Goal: Information Seeking & Learning: Learn about a topic

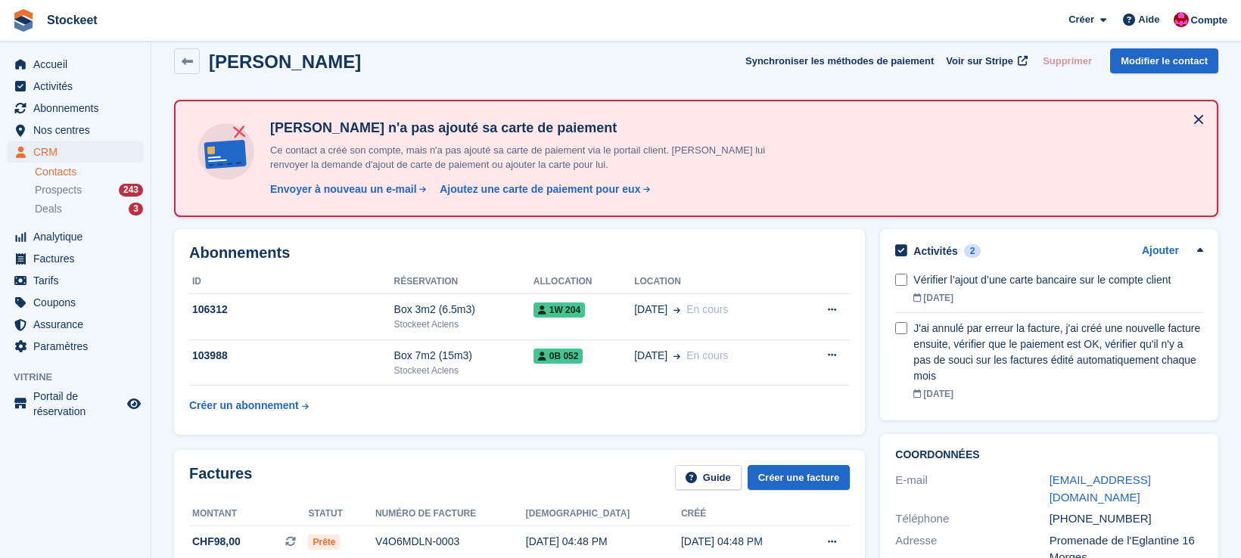
scroll to position [17, 0]
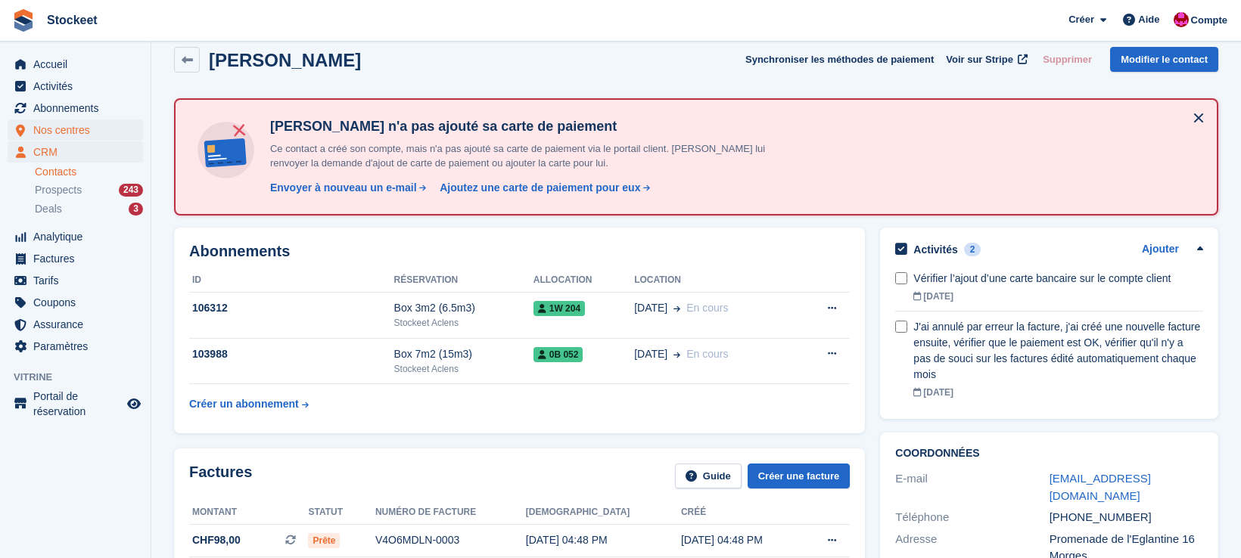
click at [63, 129] on span "Nos centres" at bounding box center [78, 130] width 91 height 21
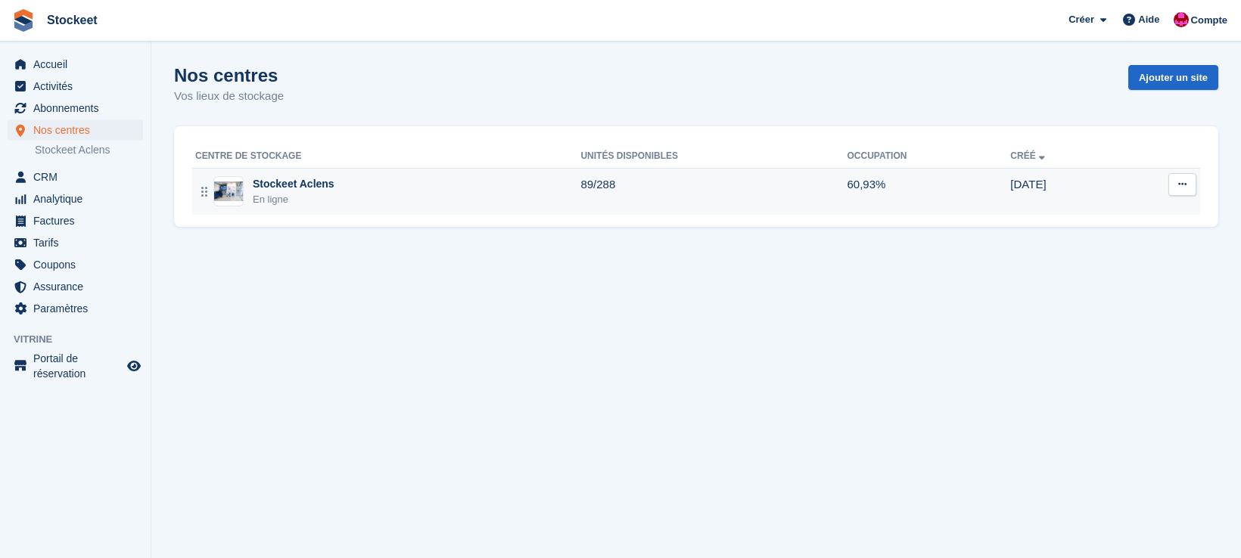
click at [316, 181] on div "Stockeet Aclens" at bounding box center [294, 184] width 82 height 16
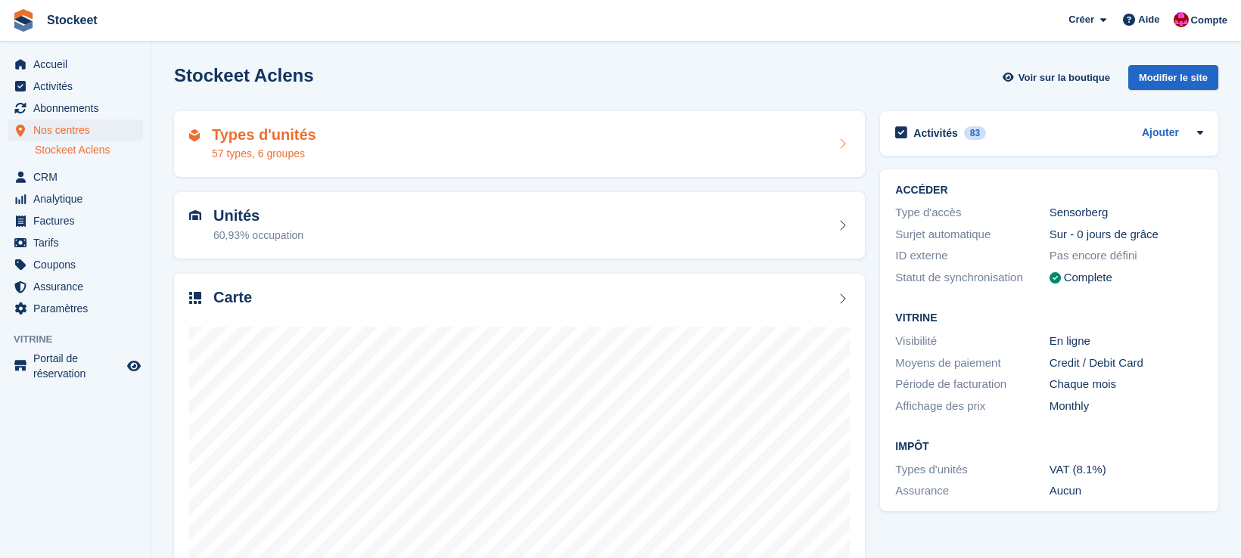
click at [336, 154] on div "Types d'unités 57 types, 6 groupes" at bounding box center [519, 144] width 661 height 36
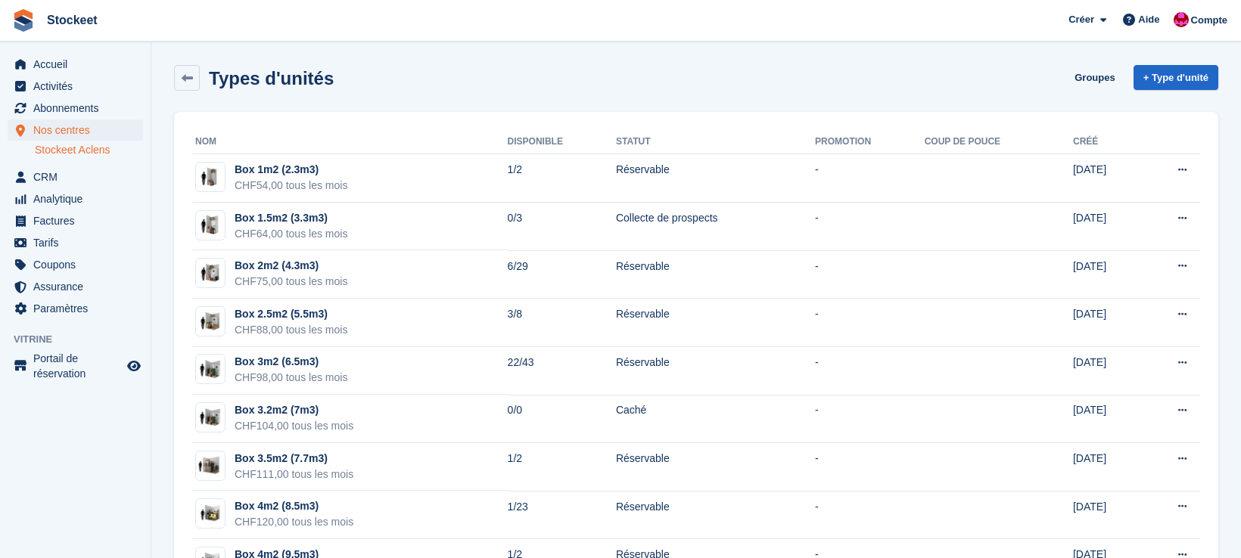
click at [67, 154] on link "Stockeet Aclens" at bounding box center [89, 150] width 108 height 14
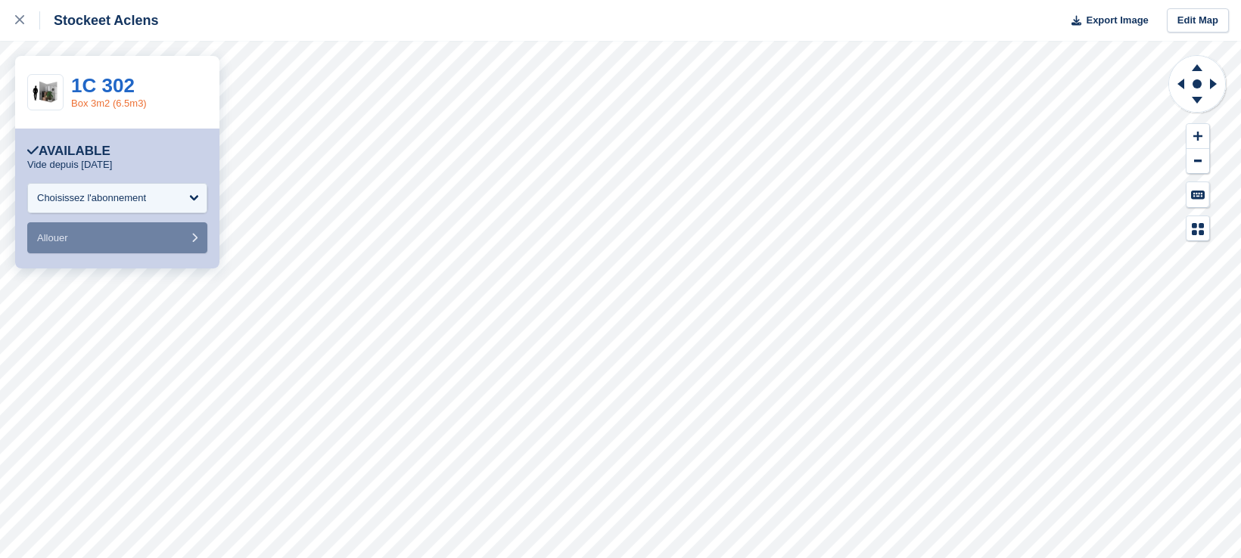
click at [95, 105] on link "Box 3m2 (6.5m3)" at bounding box center [109, 103] width 76 height 11
click at [103, 99] on link "Box 3m2 (6.5m3)" at bounding box center [109, 103] width 76 height 11
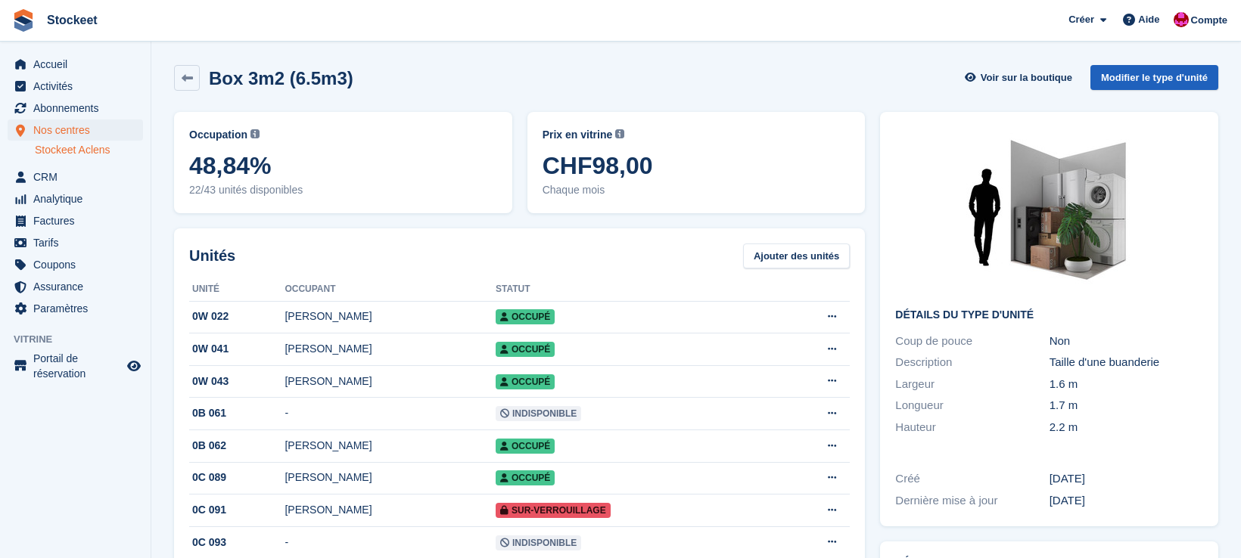
click at [1145, 80] on link "Modifier le type d'unité" at bounding box center [1154, 77] width 128 height 25
drag, startPoint x: 290, startPoint y: 169, endPoint x: 147, endPoint y: 163, distance: 143.2
click at [329, 164] on span "48,84%" at bounding box center [343, 165] width 308 height 27
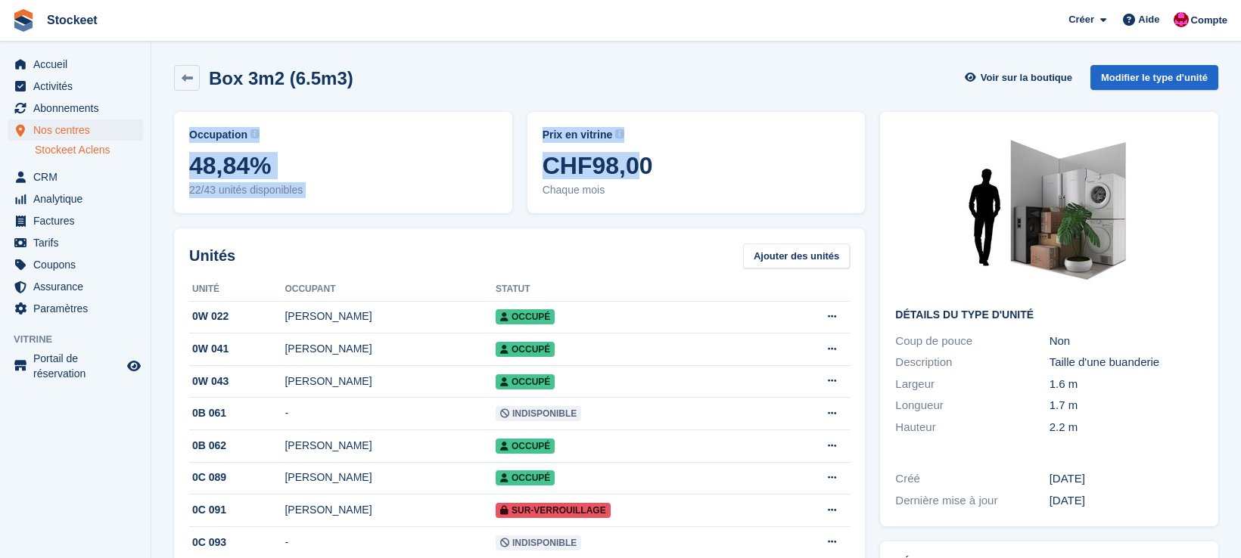
drag, startPoint x: 528, startPoint y: 86, endPoint x: 537, endPoint y: 160, distance: 74.7
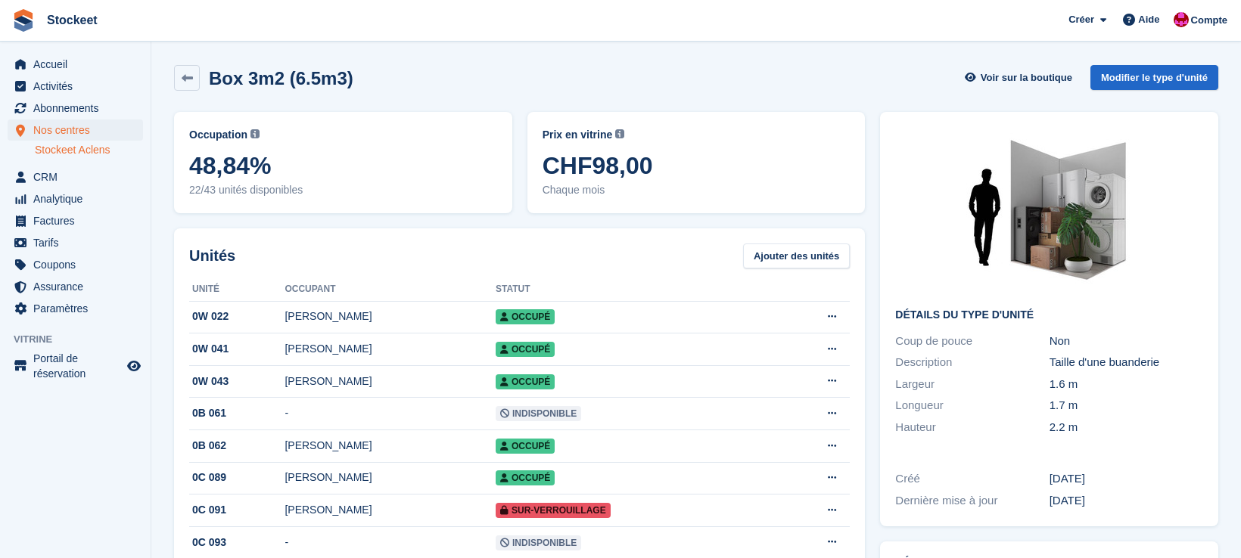
click at [871, 210] on div "Prix en vitrine Le prix demandé à chaque visiteur de votre boutique. Ce prix se…" at bounding box center [696, 162] width 353 height 117
drag, startPoint x: 867, startPoint y: 207, endPoint x: 627, endPoint y: 156, distance: 246.1
click at [627, 156] on div "Prix en vitrine Le prix demandé à chaque visiteur de votre boutique. Ce prix se…" at bounding box center [696, 162] width 353 height 117
click at [589, 101] on div "Box 3m2 (6.5m3) Voir sur la boutique Modifier le type d'unité" at bounding box center [695, 81] width 1059 height 47
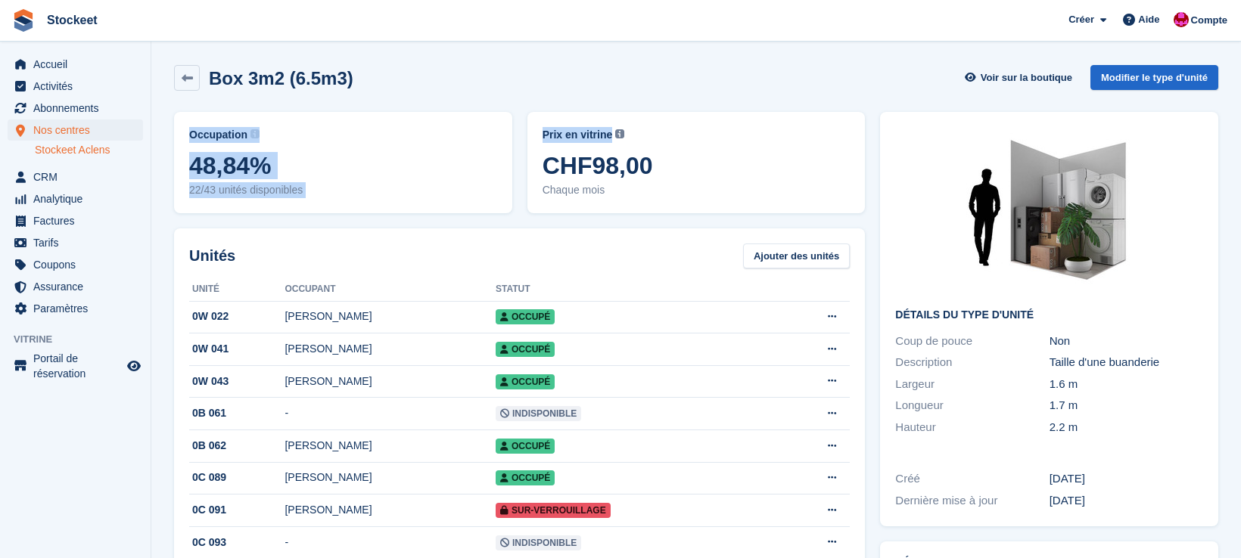
drag, startPoint x: 536, startPoint y: 98, endPoint x: 562, endPoint y: 131, distance: 42.5
click at [593, 81] on div "Box 3m2 (6.5m3) Voir sur la boutique Modifier le type d'unité" at bounding box center [696, 78] width 1044 height 26
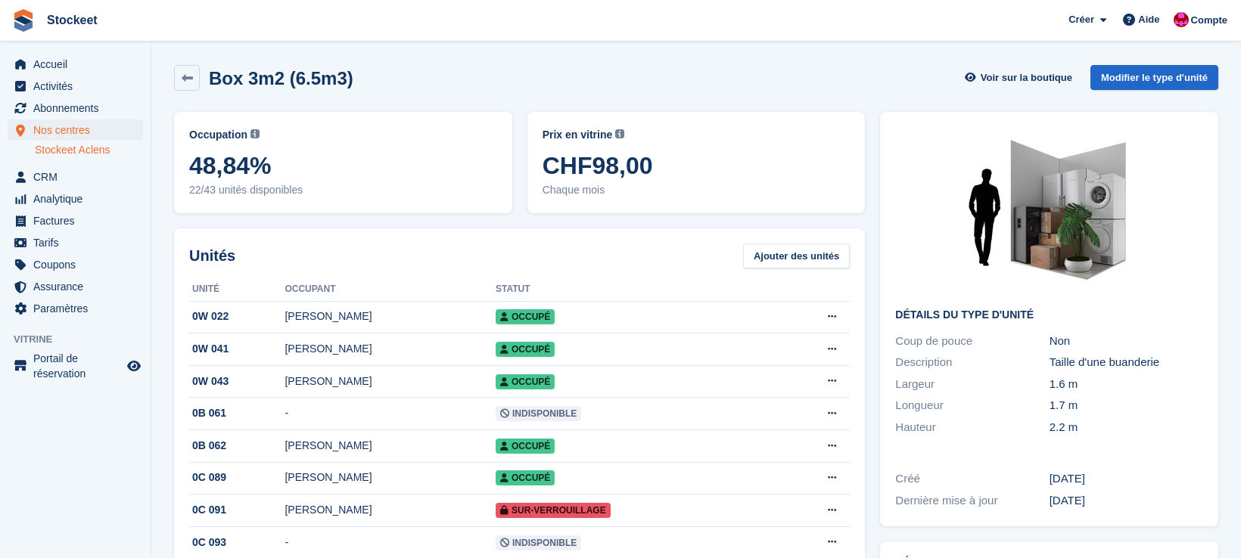
drag, startPoint x: 868, startPoint y: 211, endPoint x: 711, endPoint y: 196, distance: 157.4
click at [711, 196] on div "Prix en vitrine Le prix demandé à chaque visiteur de votre boutique. Ce prix se…" at bounding box center [696, 162] width 353 height 117
drag, startPoint x: 683, startPoint y: 170, endPoint x: 530, endPoint y: 117, distance: 161.8
click at [563, 165] on span "CHF98,00" at bounding box center [697, 165] width 308 height 27
click at [552, 100] on div "Box 3m2 (6.5m3) Voir sur la boutique Modifier le type d'unité" at bounding box center [695, 81] width 1059 height 47
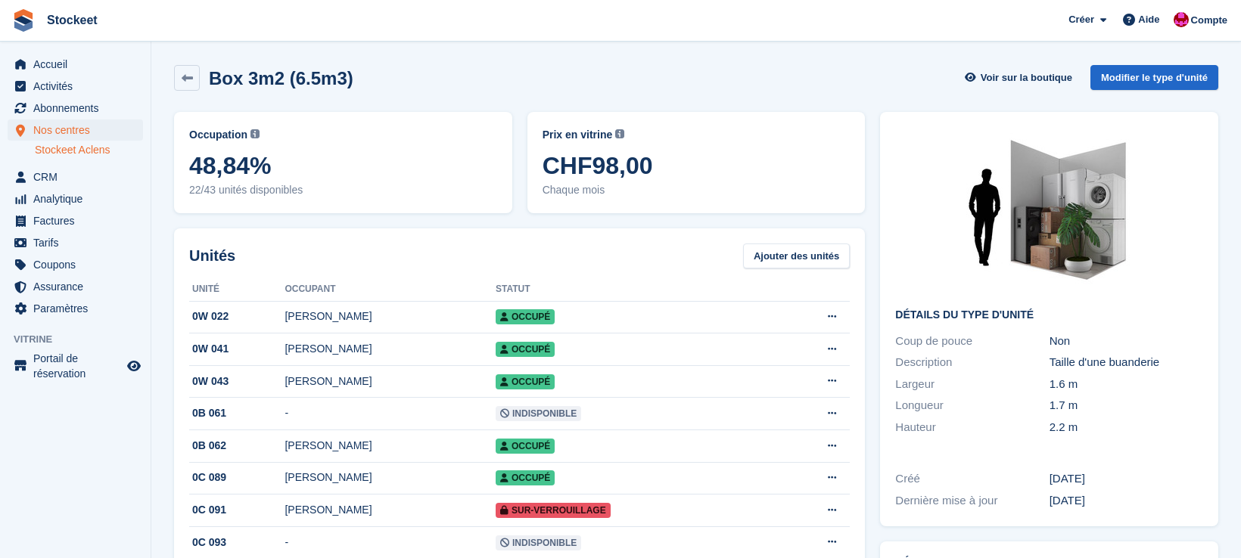
drag, startPoint x: 683, startPoint y: 165, endPoint x: 547, endPoint y: 162, distance: 135.5
click at [547, 162] on span "CHF98,00" at bounding box center [697, 165] width 308 height 27
click at [558, 82] on div "Box 3m2 (6.5m3) Voir sur la boutique Modifier le type d'unité" at bounding box center [696, 78] width 1044 height 26
drag, startPoint x: 549, startPoint y: 134, endPoint x: 651, endPoint y: 162, distance: 106.6
click at [609, 156] on div "Prix en vitrine Le prix demandé à chaque visiteur de votre boutique. Ce prix se…" at bounding box center [697, 162] width 308 height 71
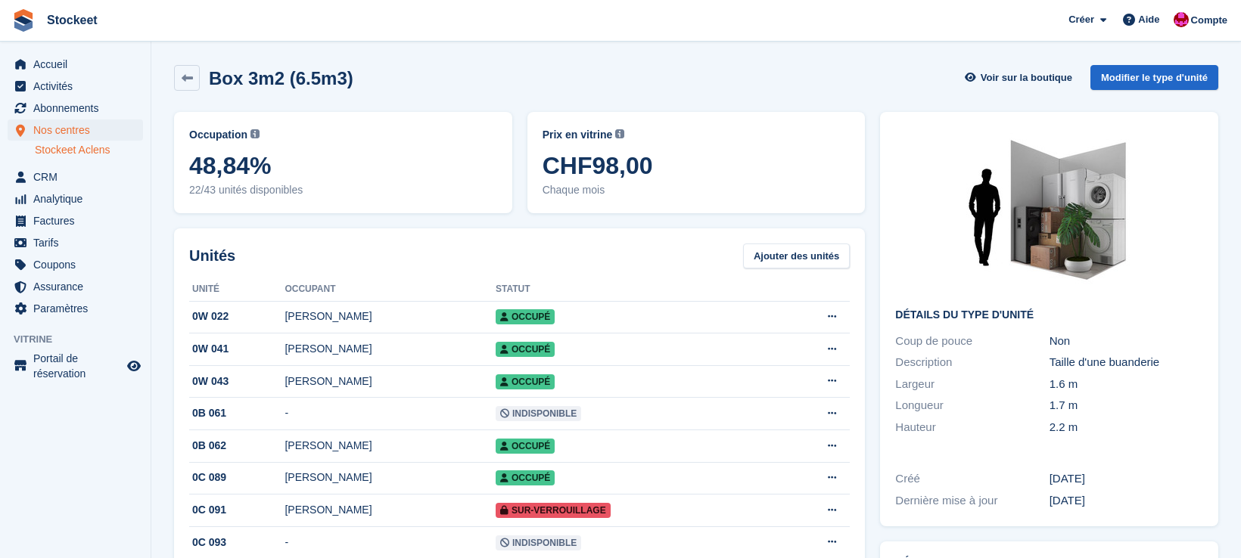
click at [687, 166] on span "CHF98,00" at bounding box center [697, 165] width 308 height 27
drag, startPoint x: 625, startPoint y: 186, endPoint x: 535, endPoint y: 129, distance: 106.4
click at [505, 155] on div "Occupation Pourcentage actuel de toutes les unités actuellement attribuées de c…" at bounding box center [519, 162] width 706 height 117
click at [588, 89] on div "Box 3m2 (6.5m3) Voir sur la boutique Modifier le type d'unité" at bounding box center [696, 78] width 1044 height 26
drag, startPoint x: 539, startPoint y: 129, endPoint x: 626, endPoint y: 179, distance: 99.7
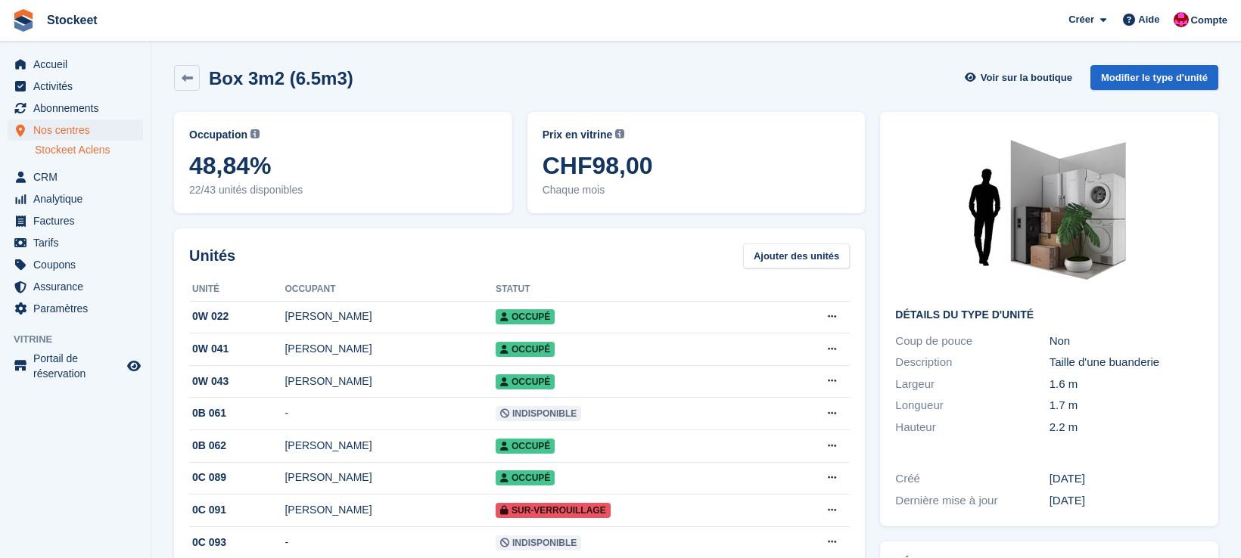
click at [591, 175] on div "Prix en vitrine Le prix demandé à chaque visiteur de votre boutique. Ce prix se…" at bounding box center [696, 162] width 338 height 101
click at [663, 185] on span "Chaque mois" at bounding box center [697, 190] width 308 height 16
drag, startPoint x: 669, startPoint y: 164, endPoint x: 644, endPoint y: 163, distance: 25.0
click at [644, 163] on span "CHF98,00" at bounding box center [697, 164] width 308 height 27
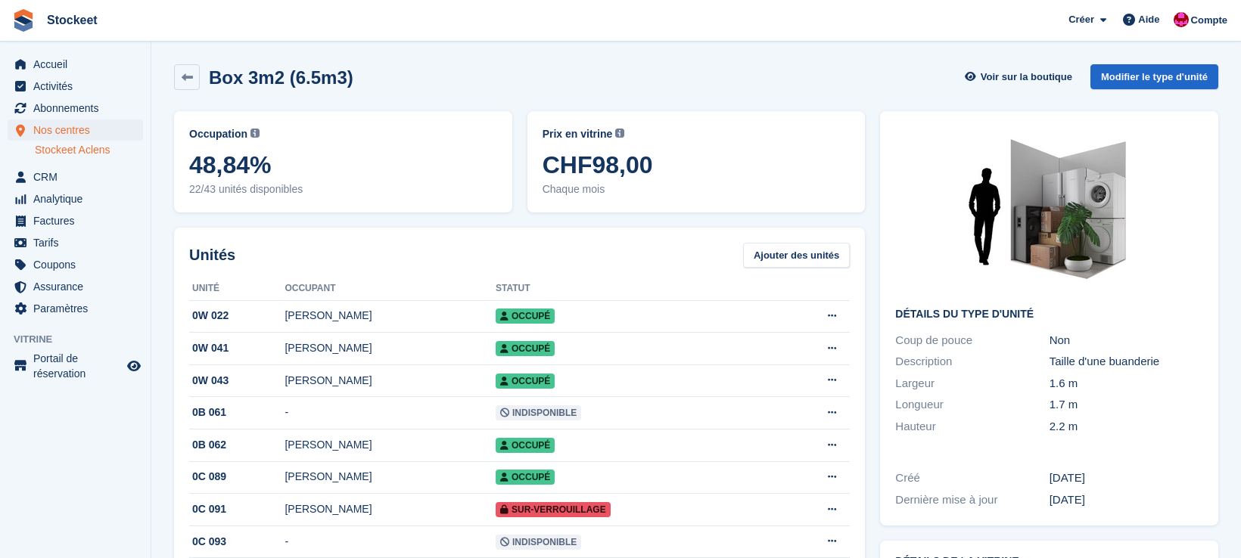
scroll to position [0, 0]
click at [677, 145] on div "Prix en vitrine Le prix demandé à chaque visiteur de votre boutique. Ce prix se…" at bounding box center [697, 162] width 308 height 71
drag, startPoint x: 571, startPoint y: 165, endPoint x: 657, endPoint y: 173, distance: 86.7
click at [633, 173] on span "CHF98,00" at bounding box center [697, 165] width 308 height 27
click at [685, 173] on span "CHF98,00" at bounding box center [697, 165] width 308 height 27
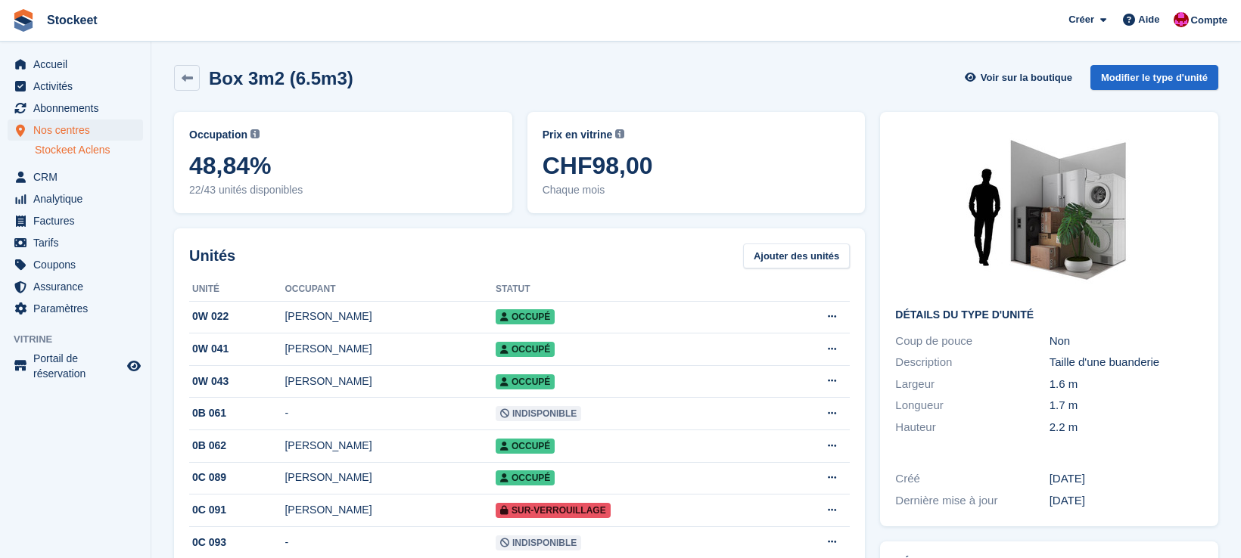
drag, startPoint x: 543, startPoint y: 166, endPoint x: 658, endPoint y: 171, distance: 114.4
click at [634, 171] on span "CHF98,00" at bounding box center [697, 165] width 308 height 27
click at [682, 169] on span "CHF98,00" at bounding box center [697, 165] width 308 height 27
drag, startPoint x: 662, startPoint y: 169, endPoint x: 546, endPoint y: 161, distance: 116.8
click at [539, 156] on div "Prix en vitrine Le prix demandé à chaque visiteur de votre boutique. Ce prix se…" at bounding box center [696, 162] width 338 height 101
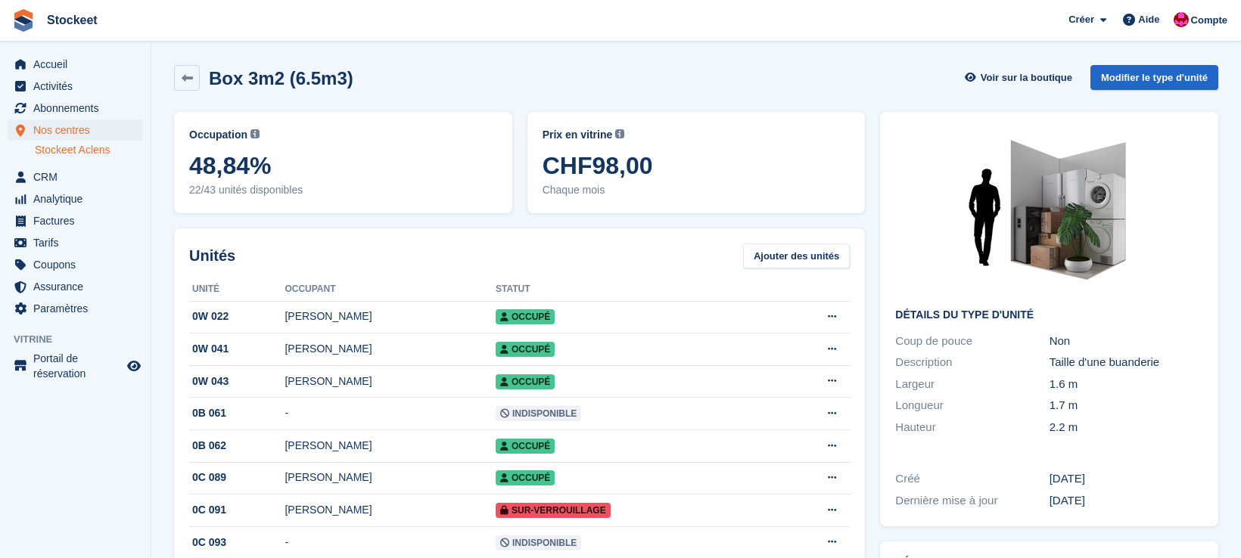
click at [615, 195] on span "Chaque mois" at bounding box center [697, 190] width 308 height 16
drag, startPoint x: 616, startPoint y: 194, endPoint x: 543, endPoint y: 129, distance: 98.1
click at [537, 129] on div "Prix en vitrine Le prix demandé à chaque visiteur de votre boutique. Ce prix se…" at bounding box center [696, 162] width 338 height 101
click at [664, 139] on div "Prix en vitrine Le prix demandé à chaque visiteur de votre boutique. Ce prix se…" at bounding box center [697, 135] width 308 height 16
